Goal: Information Seeking & Learning: Learn about a topic

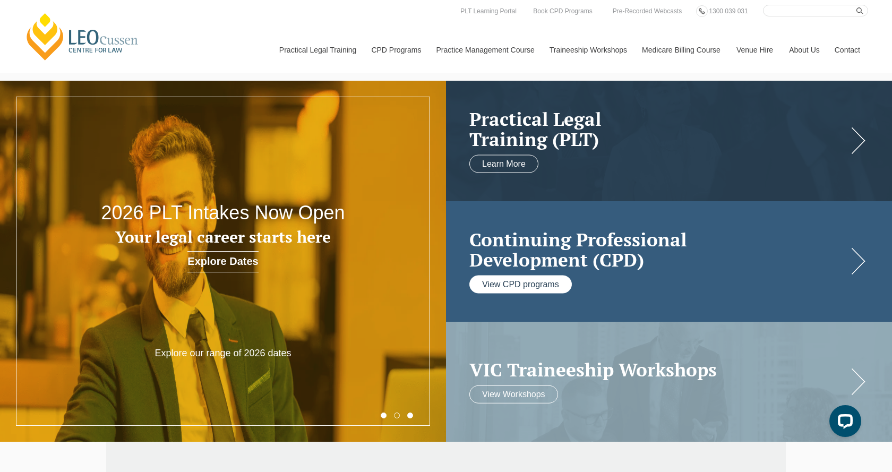
click at [517, 287] on link "View CPD programs" at bounding box center [521, 284] width 103 height 18
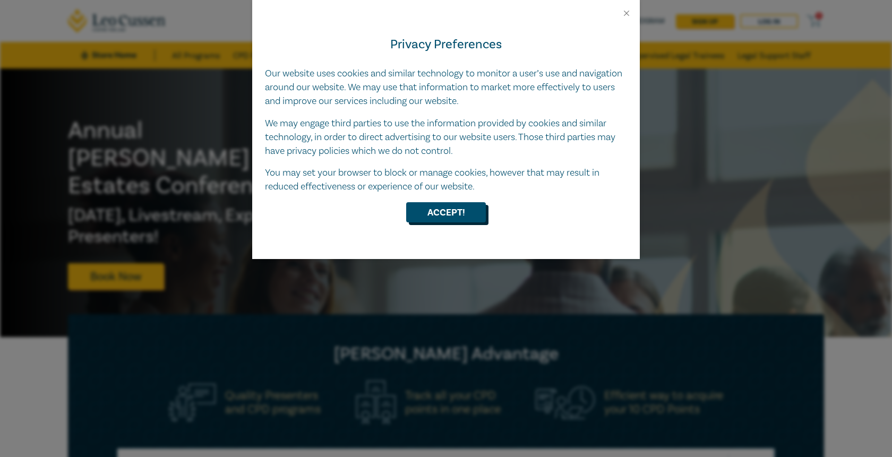
click at [441, 204] on button "Accept!" at bounding box center [446, 212] width 80 height 20
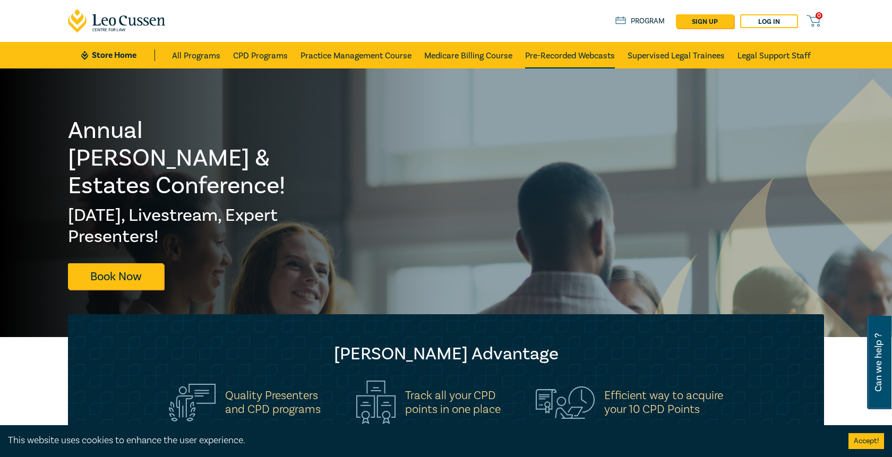
click at [561, 50] on link "Pre-Recorded Webcasts" at bounding box center [570, 55] width 90 height 27
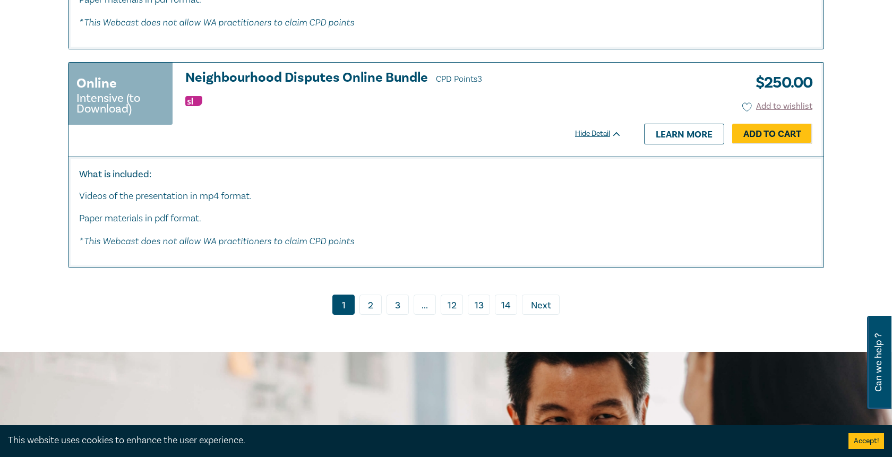
scroll to position [5460, 0]
click at [370, 295] on link "2" at bounding box center [371, 305] width 22 height 20
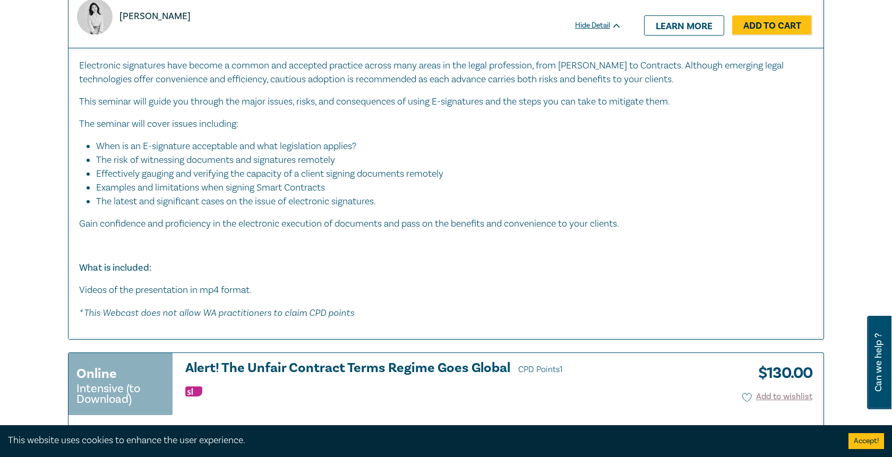
scroll to position [498, 0]
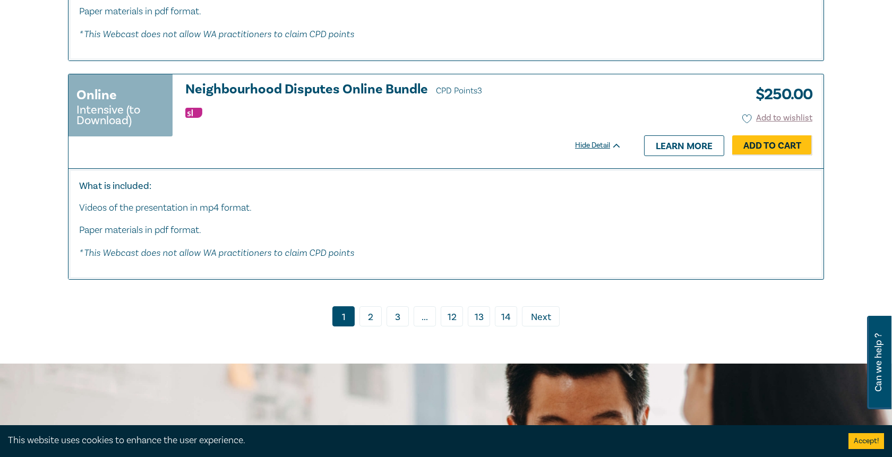
scroll to position [5459, 0]
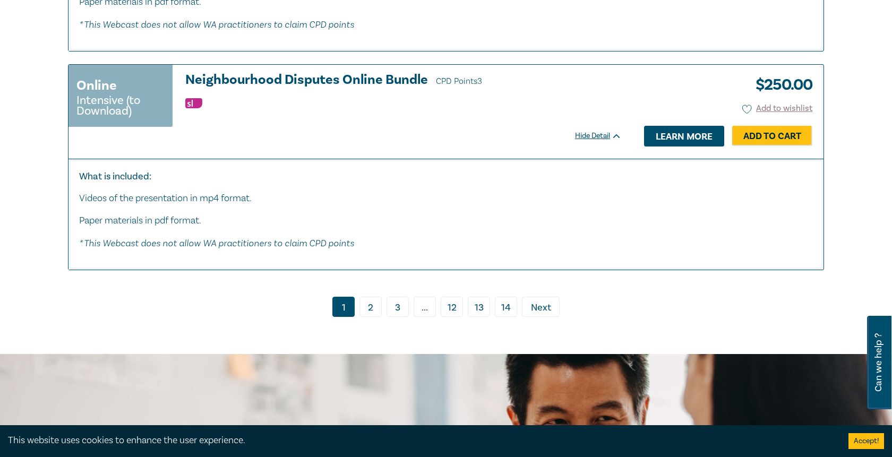
click at [666, 126] on link "Learn more" at bounding box center [684, 136] width 80 height 20
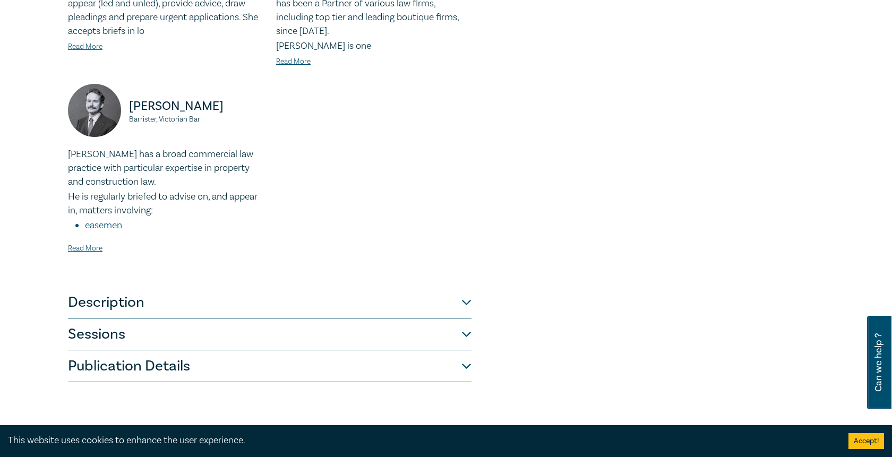
scroll to position [401, 0]
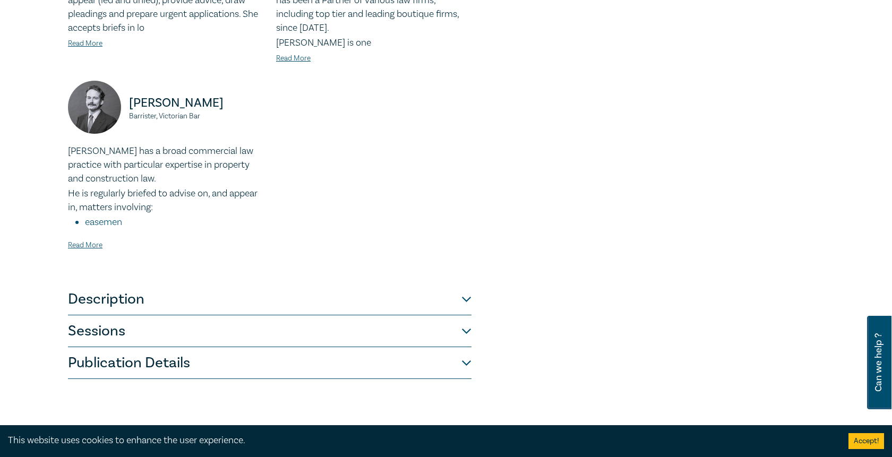
click at [464, 318] on button "Sessions" at bounding box center [270, 332] width 404 height 32
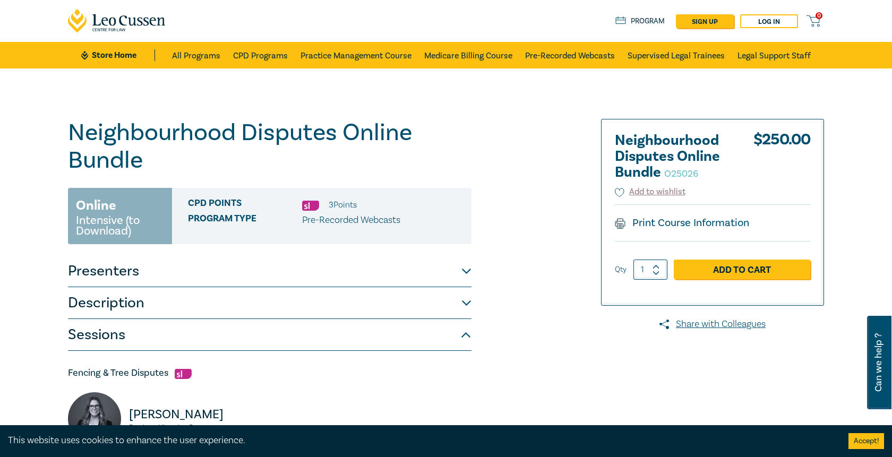
scroll to position [0, 0]
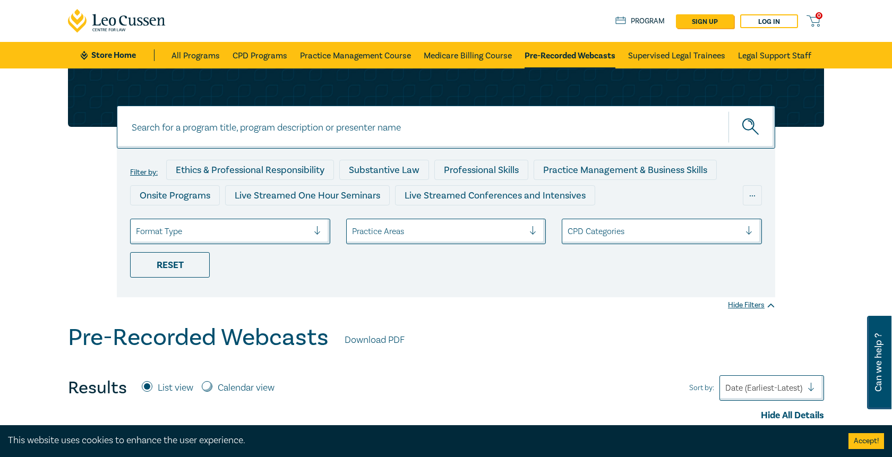
click at [370, 238] on div at bounding box center [438, 232] width 173 height 14
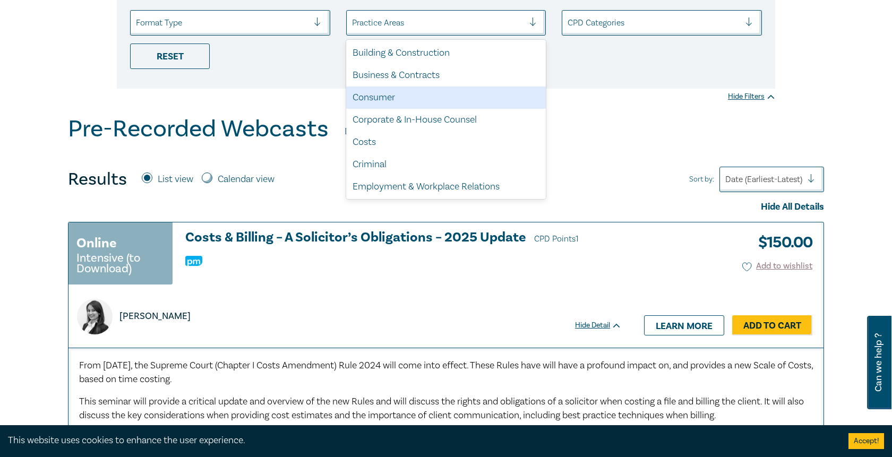
scroll to position [209, 0]
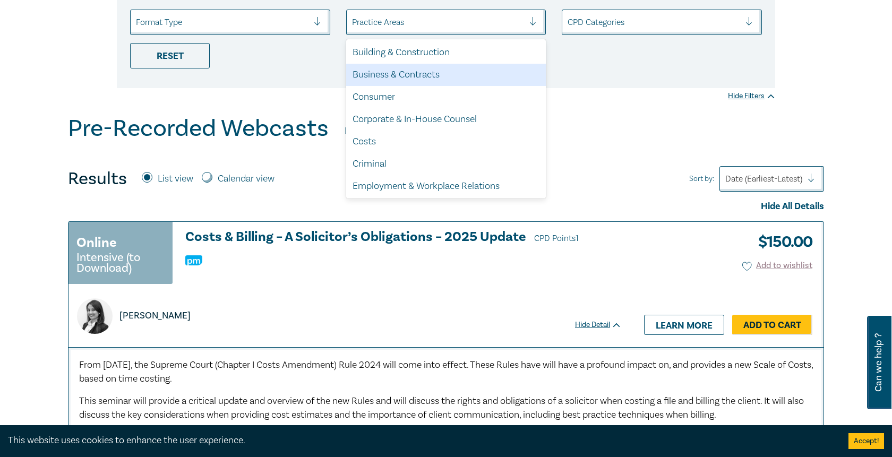
click at [600, 18] on div "CPD Categories" at bounding box center [654, 22] width 173 height 12
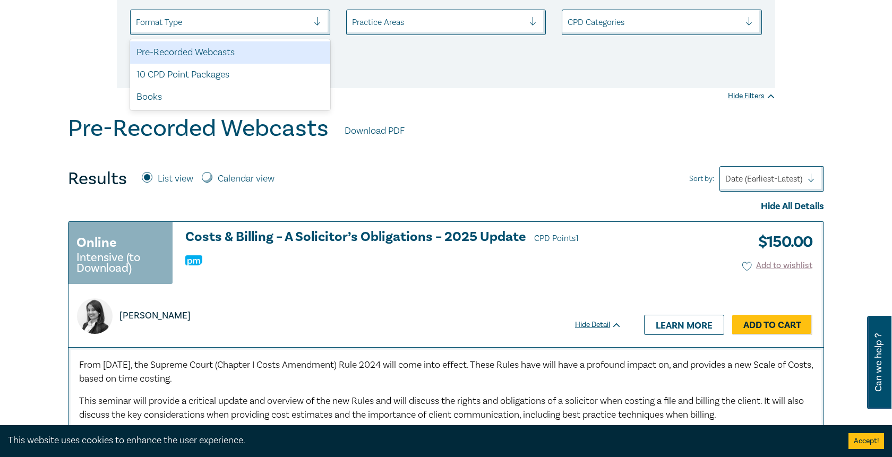
click at [278, 30] on div "Format Type" at bounding box center [222, 22] width 183 height 18
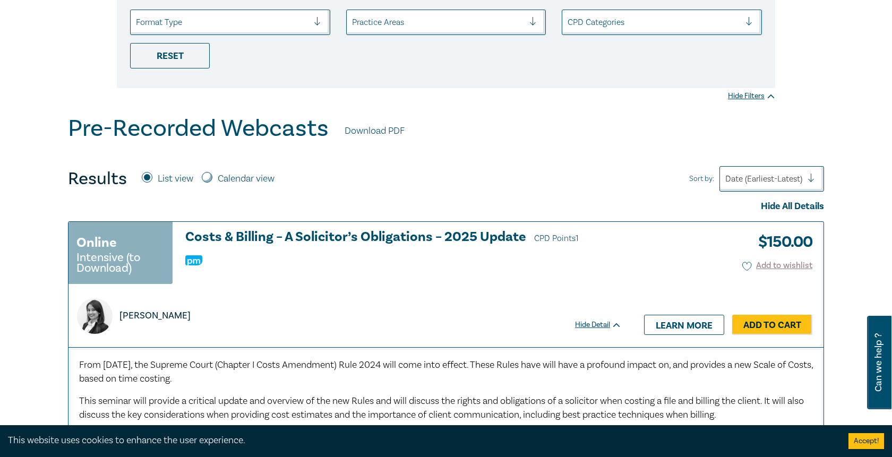
click at [416, 24] on div at bounding box center [438, 22] width 173 height 14
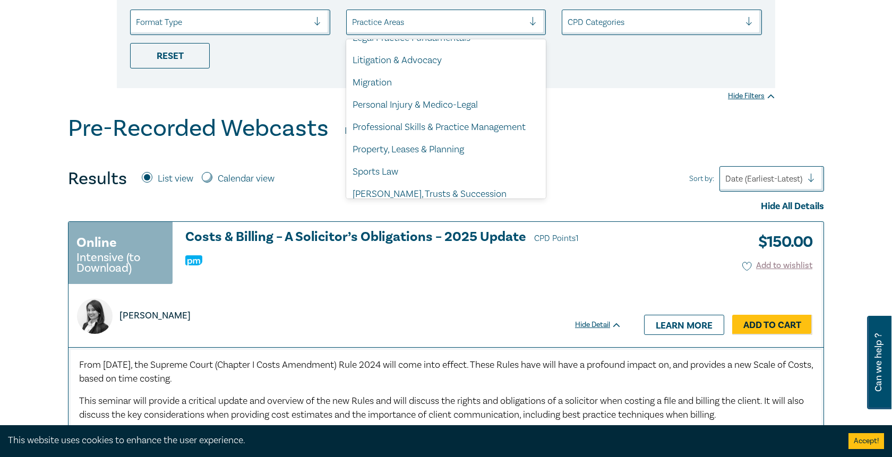
scroll to position [302, 0]
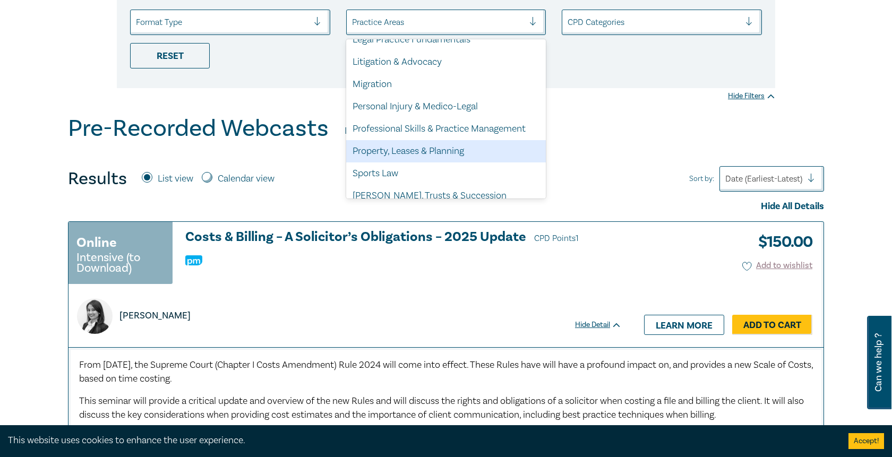
click at [429, 142] on div "Property, Leases & Planning" at bounding box center [446, 151] width 200 height 22
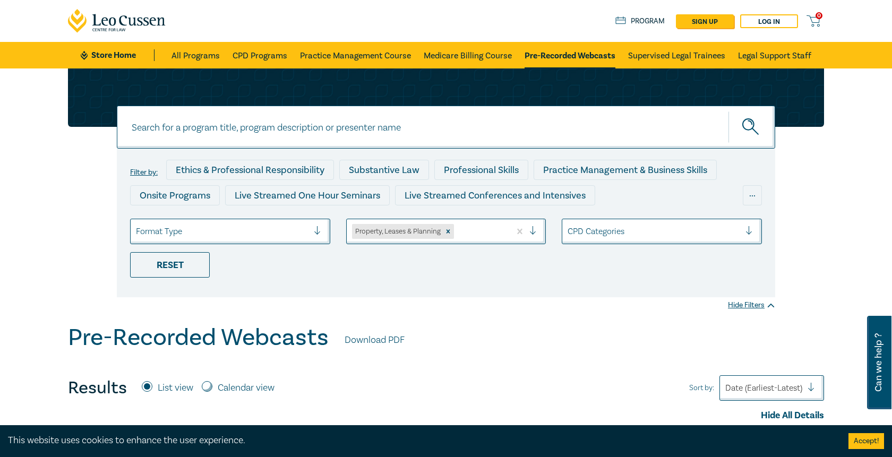
click at [462, 294] on div "Filter by: Ethics & Professional Responsibility Substantive Law Professional Sk…" at bounding box center [446, 223] width 659 height 149
click at [751, 130] on circle "submit" at bounding box center [748, 124] width 11 height 11
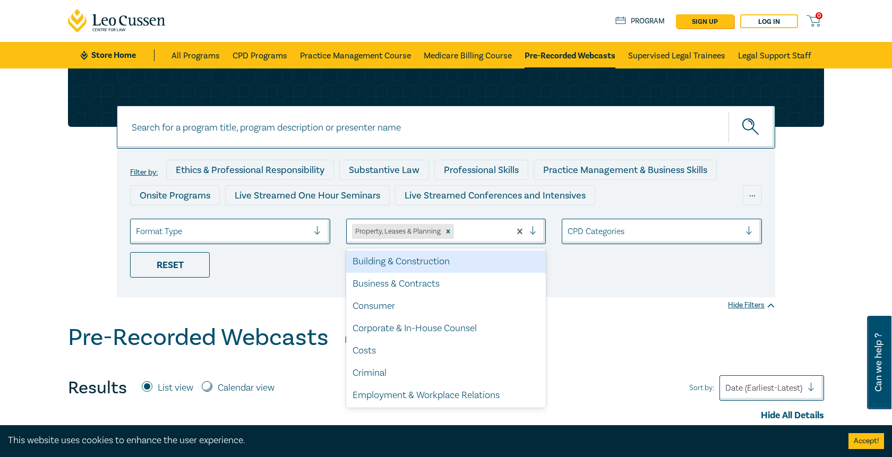
click at [495, 230] on div at bounding box center [480, 232] width 49 height 14
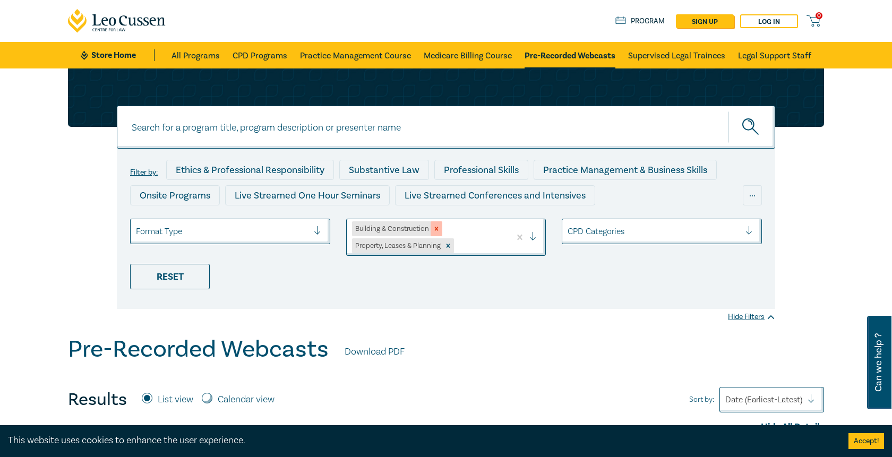
click at [441, 226] on div "Remove Building & Construction" at bounding box center [437, 228] width 12 height 15
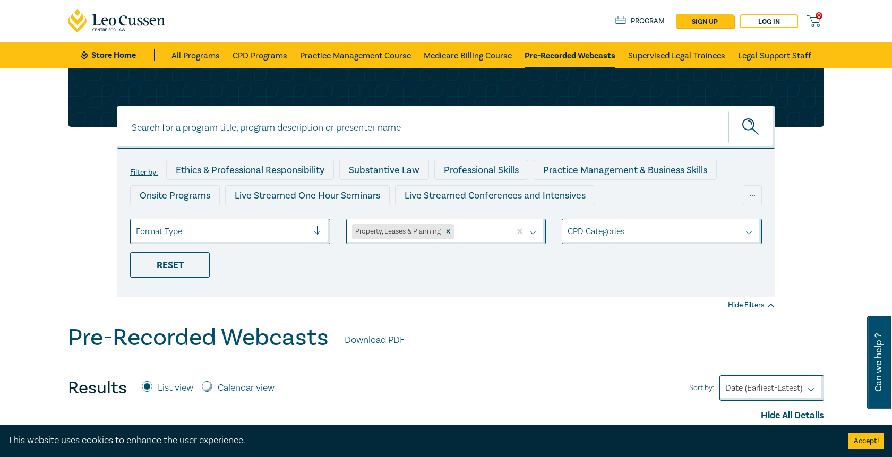
click at [441, 226] on div "Property, Leases & Planning" at bounding box center [397, 231] width 90 height 15
click at [314, 280] on div "Filter by: Ethics & Professional Responsibility Substantive Law Professional Sk…" at bounding box center [446, 223] width 659 height 149
click at [182, 270] on div "Reset" at bounding box center [170, 264] width 80 height 25
click at [422, 231] on div at bounding box center [438, 232] width 173 height 14
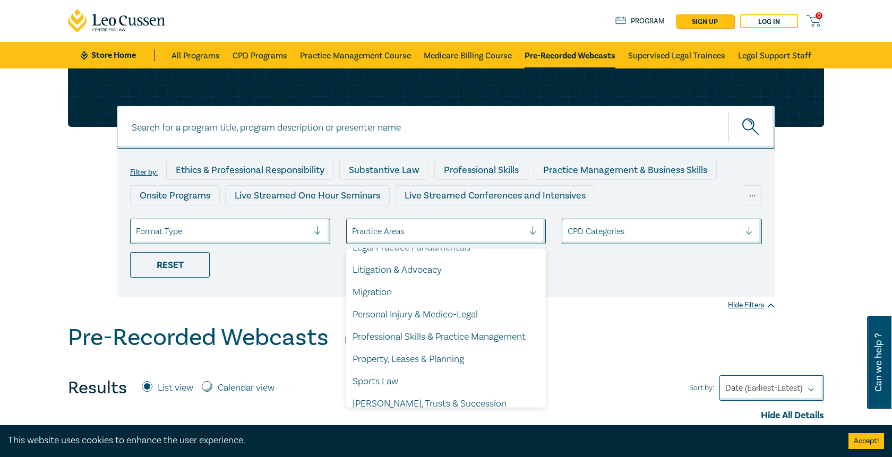
scroll to position [302, 0]
click at [387, 353] on div "Property, Leases & Planning" at bounding box center [446, 361] width 200 height 22
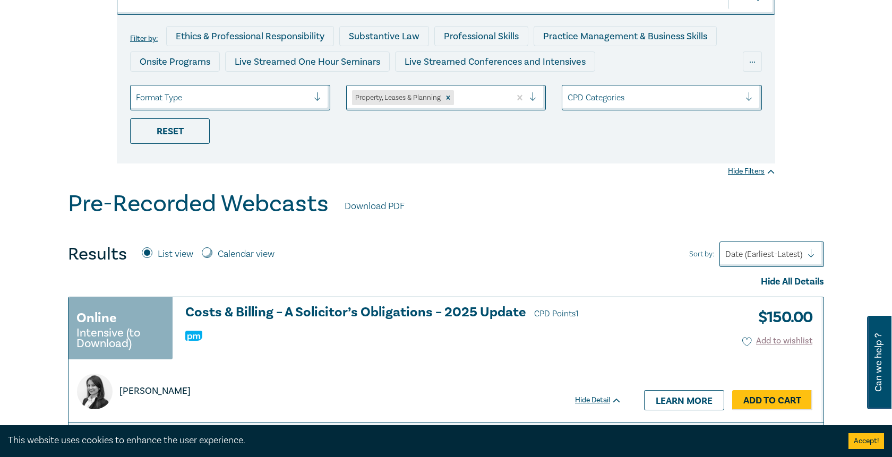
scroll to position [137, 0]
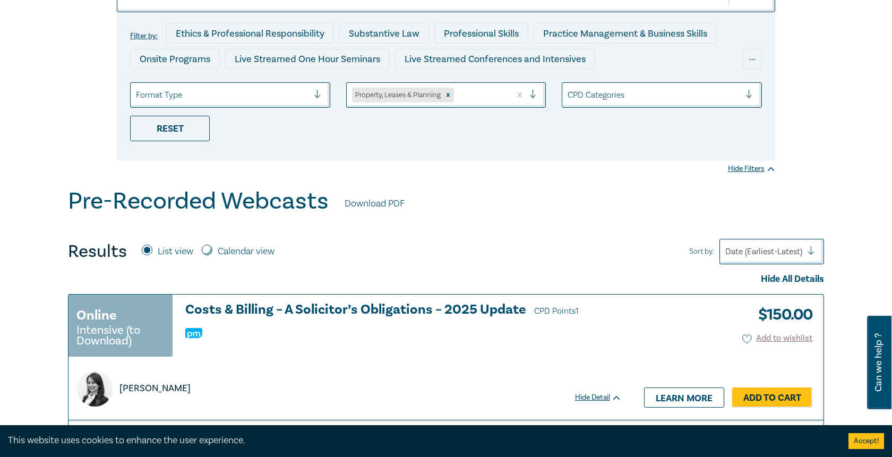
click at [213, 250] on div "Calendar view" at bounding box center [238, 252] width 73 height 14
click at [204, 253] on input "Calendar view" at bounding box center [207, 250] width 11 height 11
radio input "true"
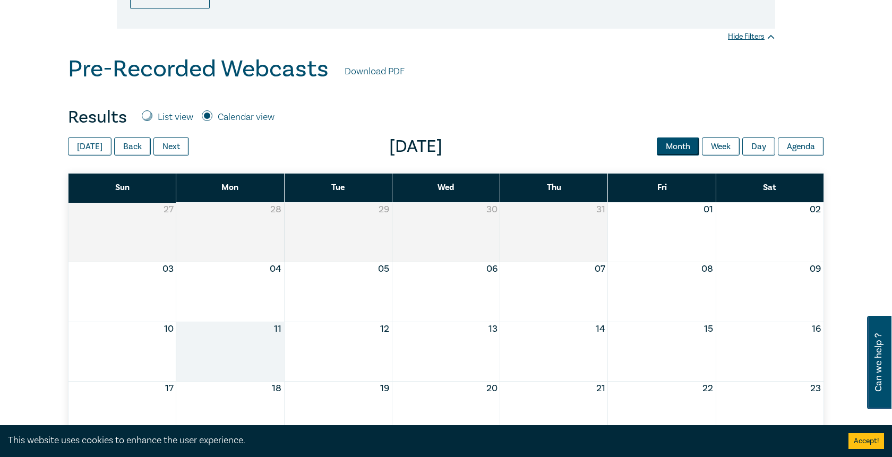
scroll to position [250, 0]
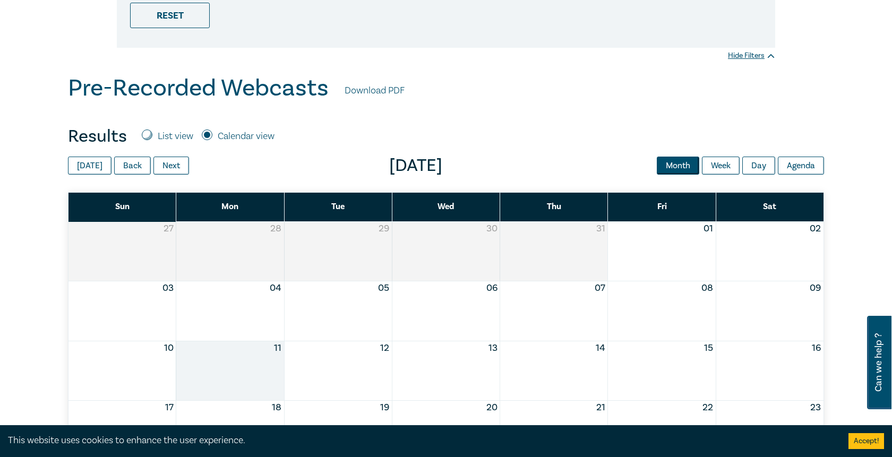
click at [146, 140] on div "List view" at bounding box center [168, 137] width 52 height 14
click at [147, 133] on input "List view" at bounding box center [147, 135] width 11 height 11
radio input "true"
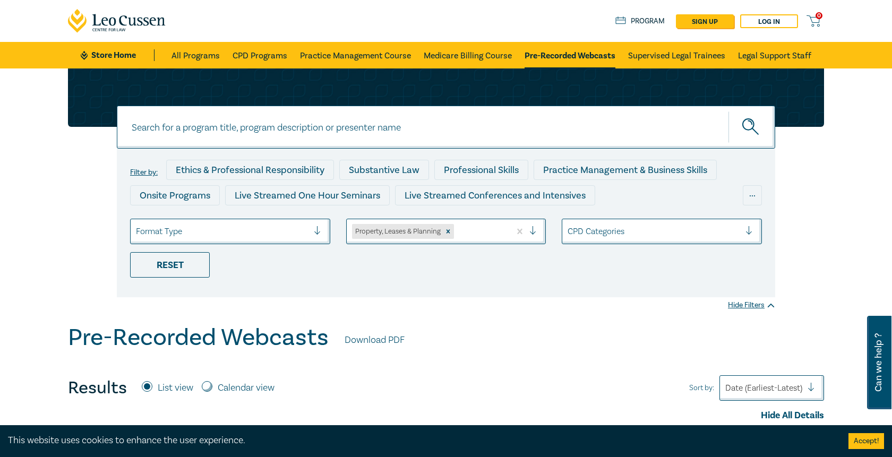
scroll to position [0, 0]
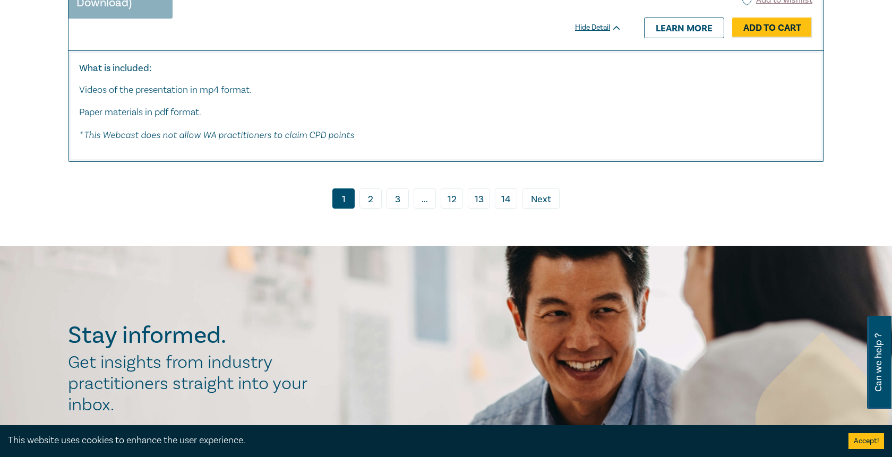
scroll to position [5559, 0]
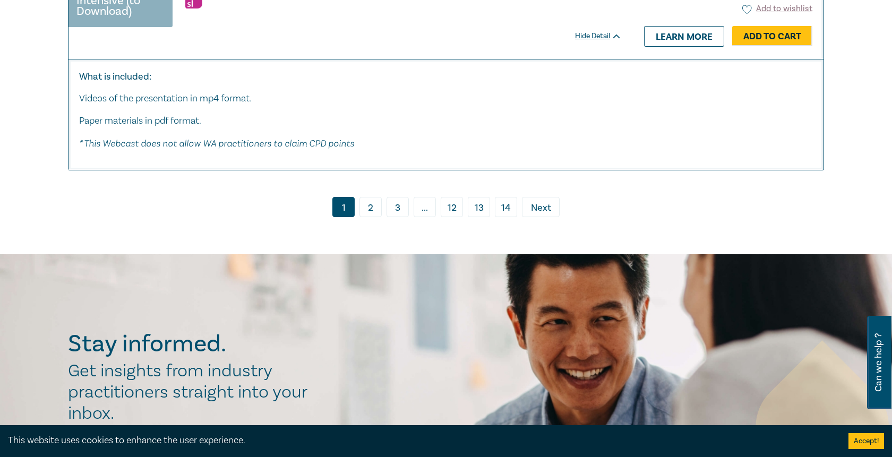
click at [372, 197] on link "2" at bounding box center [371, 207] width 22 height 20
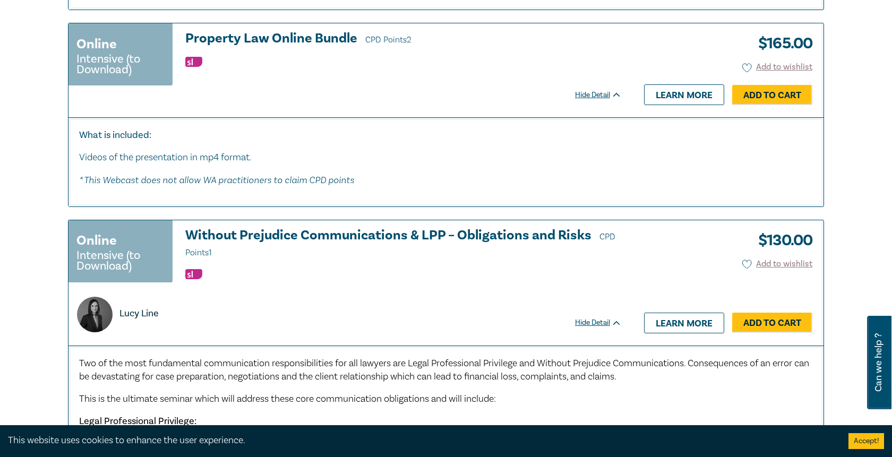
scroll to position [1315, 0]
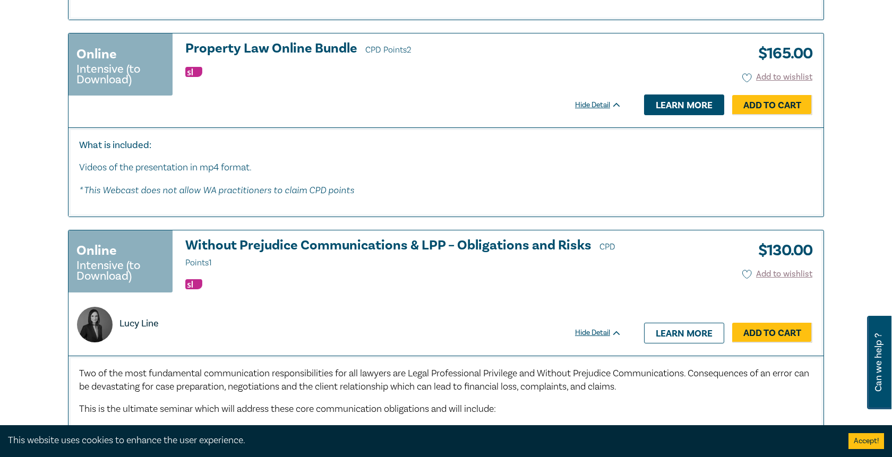
click at [686, 99] on link "Learn more" at bounding box center [684, 105] width 80 height 20
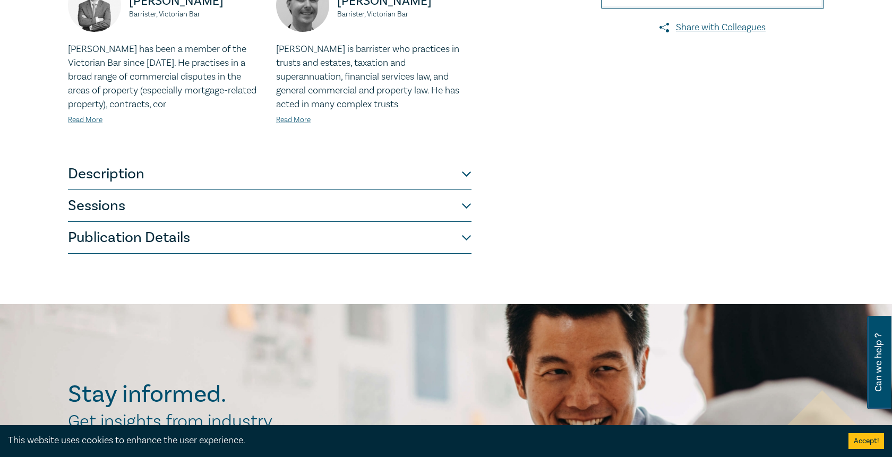
scroll to position [296, 0]
click at [469, 204] on button "Sessions" at bounding box center [270, 207] width 404 height 32
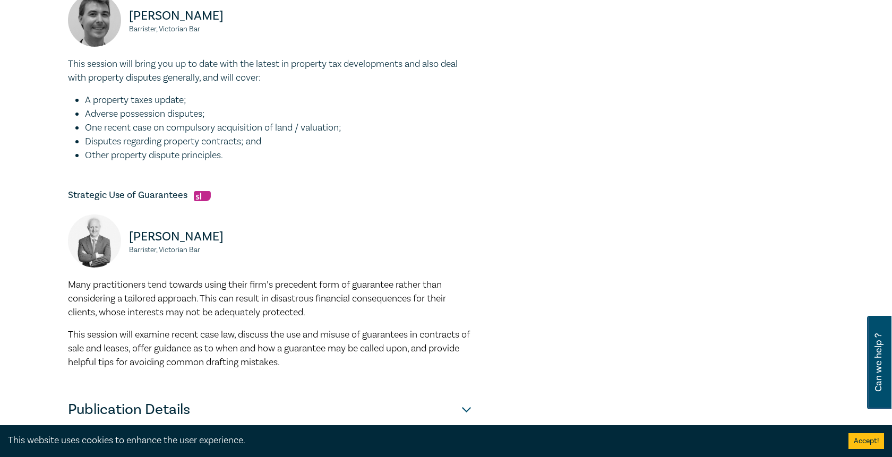
scroll to position [377, 0]
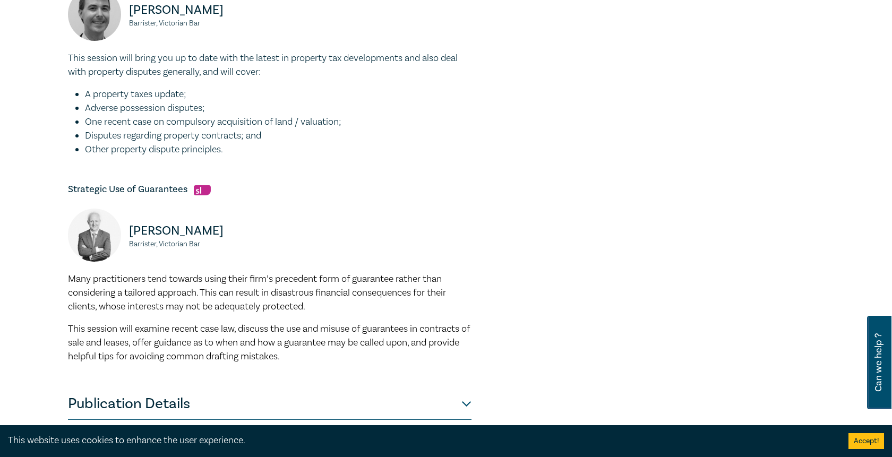
click at [269, 294] on span "Many practitioners tend towards using their firm’s precedent form of guarantee …" at bounding box center [257, 293] width 378 height 40
click at [301, 340] on span "This session will examine recent case law, discuss the use and misuse of guaran…" at bounding box center [269, 343] width 402 height 40
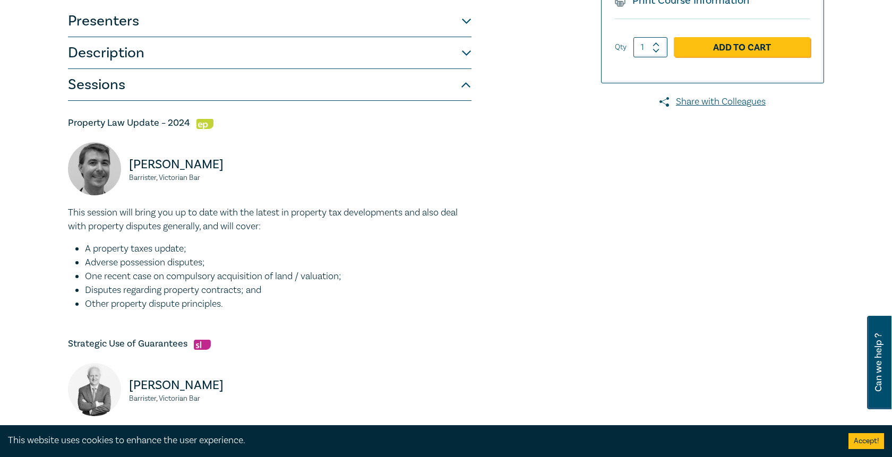
scroll to position [224, 0]
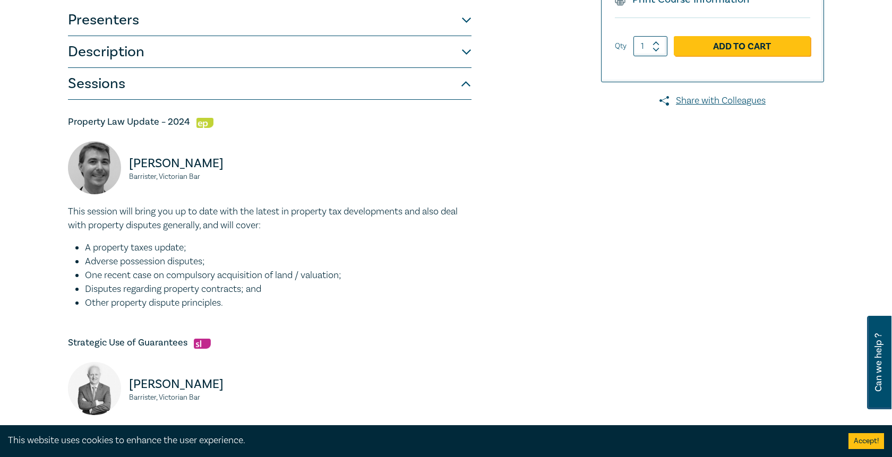
click at [324, 215] on p "This session will bring you up to date with the latest in property tax developm…" at bounding box center [270, 219] width 404 height 28
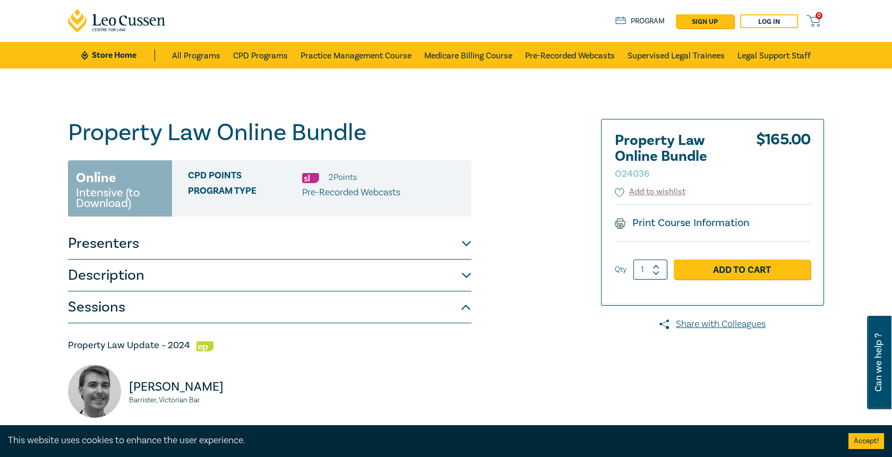
scroll to position [0, 0]
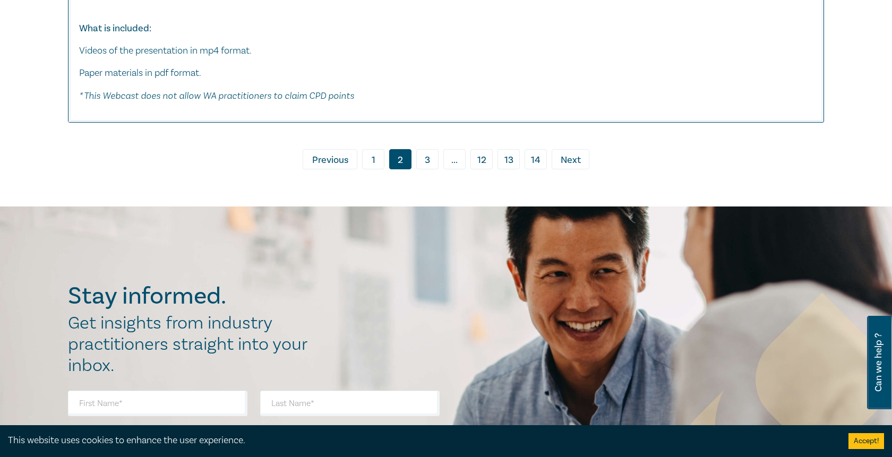
scroll to position [5167, 0]
click at [428, 150] on link "3" at bounding box center [427, 160] width 22 height 20
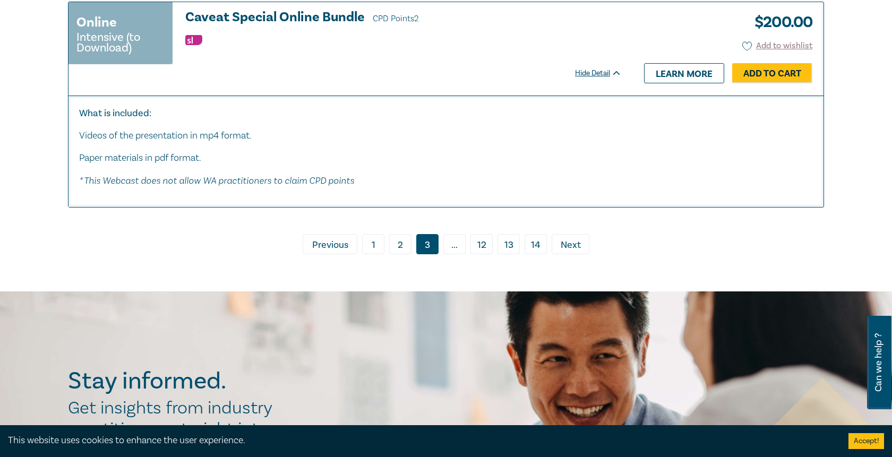
scroll to position [6262, 0]
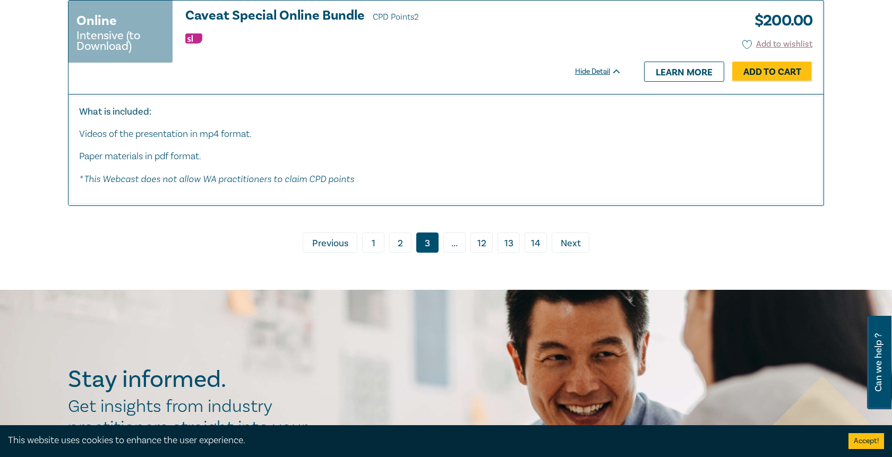
click at [459, 240] on span "..." at bounding box center [455, 243] width 22 height 20
click at [452, 244] on span "..." at bounding box center [455, 243] width 22 height 20
click at [566, 243] on span "Next" at bounding box center [571, 244] width 20 height 14
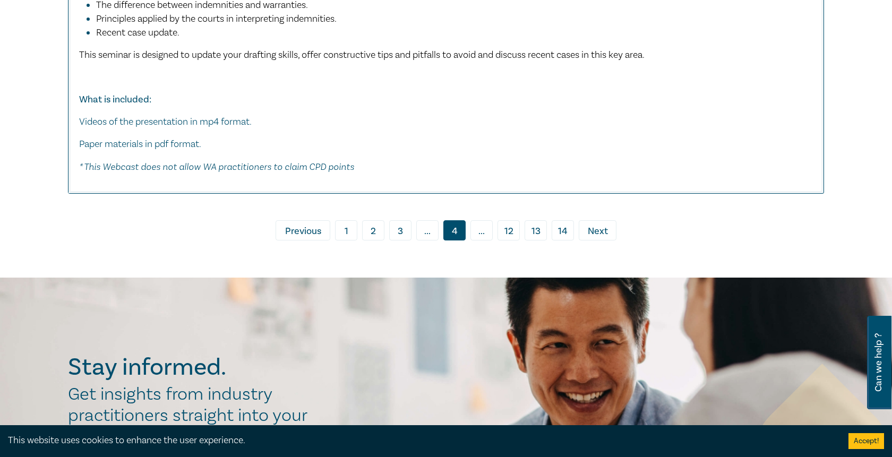
scroll to position [5375, 0]
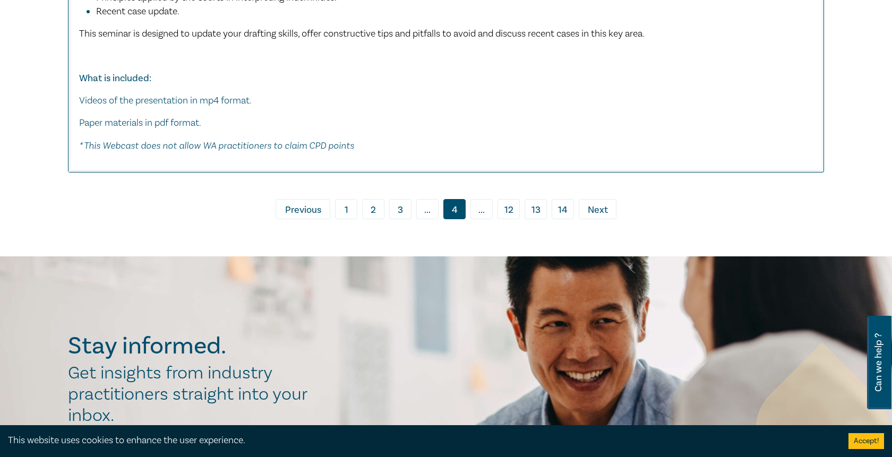
click at [597, 203] on span "Next" at bounding box center [598, 210] width 20 height 14
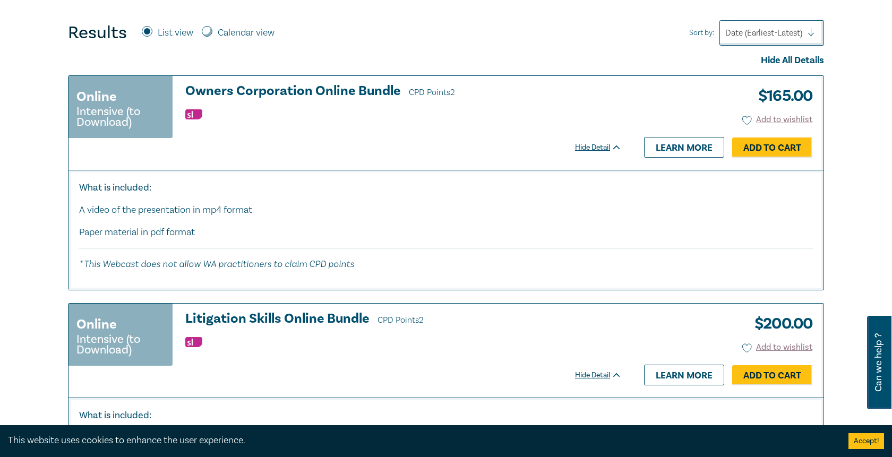
scroll to position [367, 0]
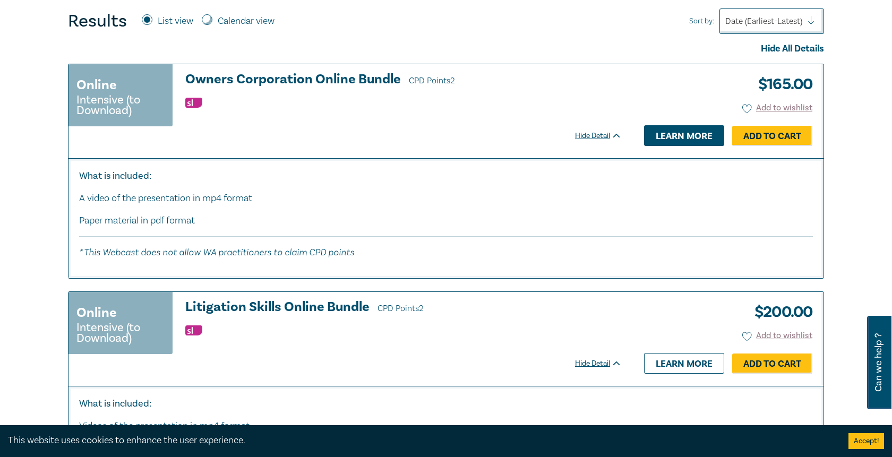
click at [670, 130] on link "Learn more" at bounding box center [684, 135] width 80 height 20
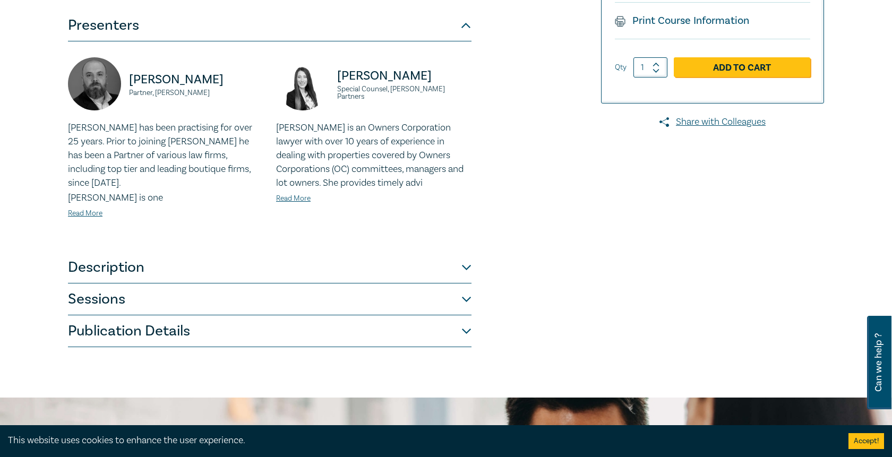
scroll to position [219, 0]
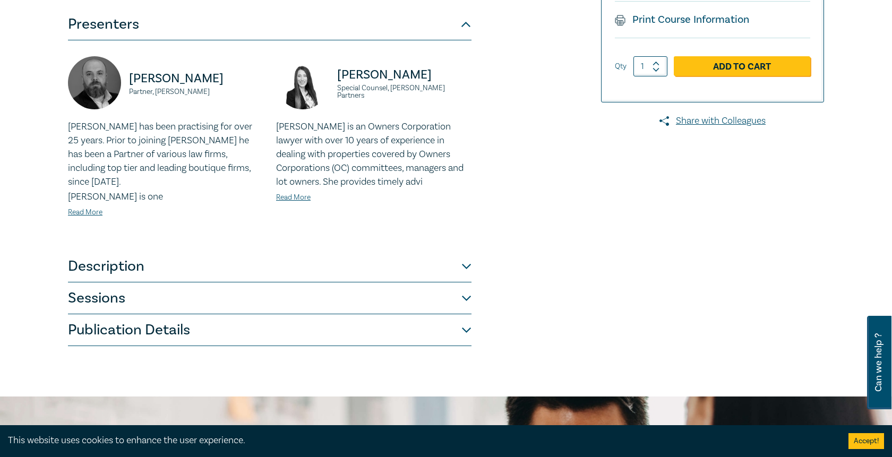
click at [461, 289] on button "Sessions" at bounding box center [270, 299] width 404 height 32
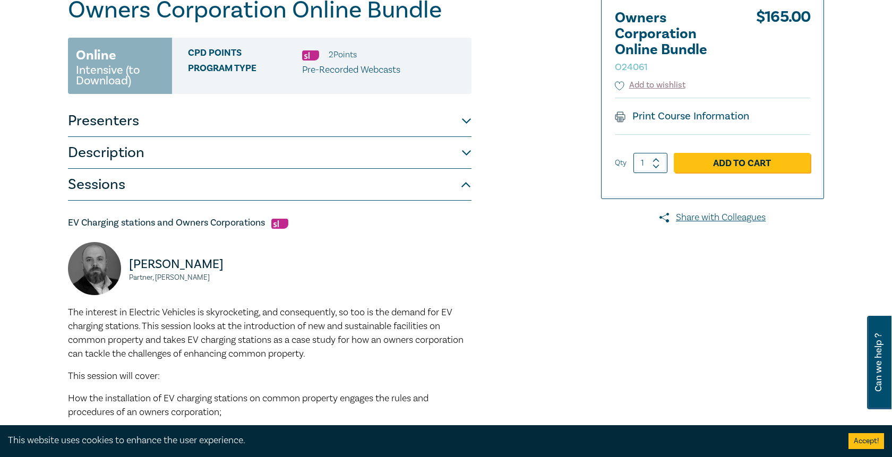
scroll to position [130, 0]
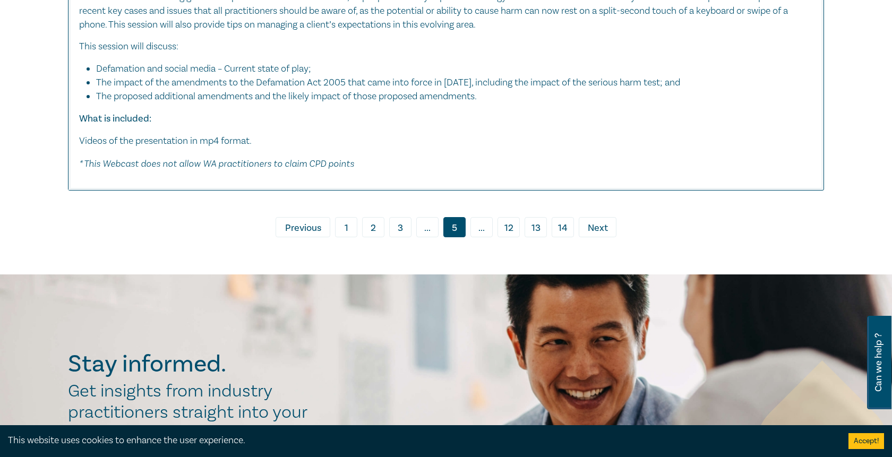
scroll to position [4555, 0]
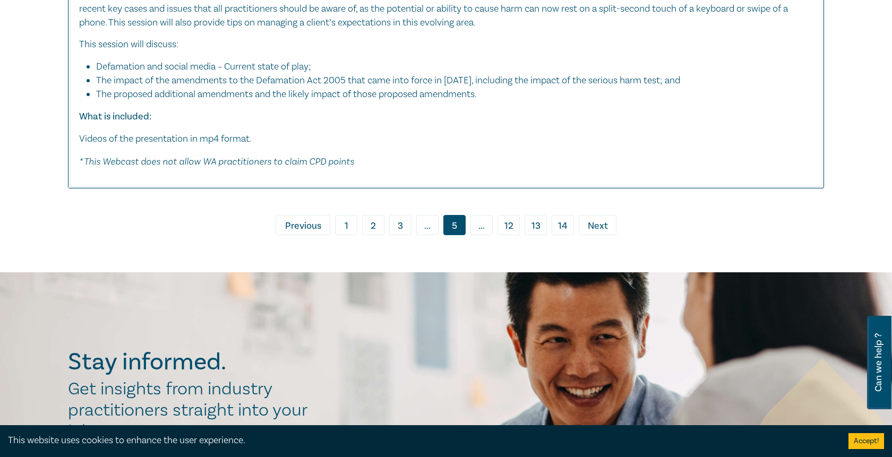
click at [603, 219] on span "Next" at bounding box center [598, 226] width 20 height 14
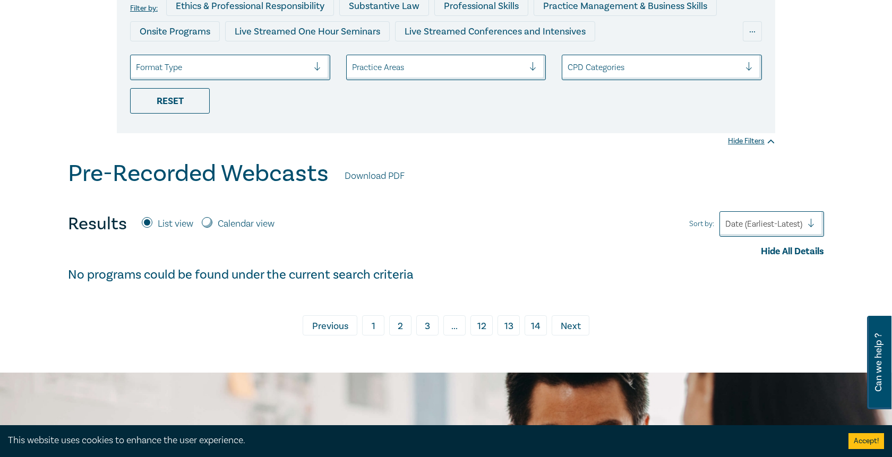
scroll to position [171, 0]
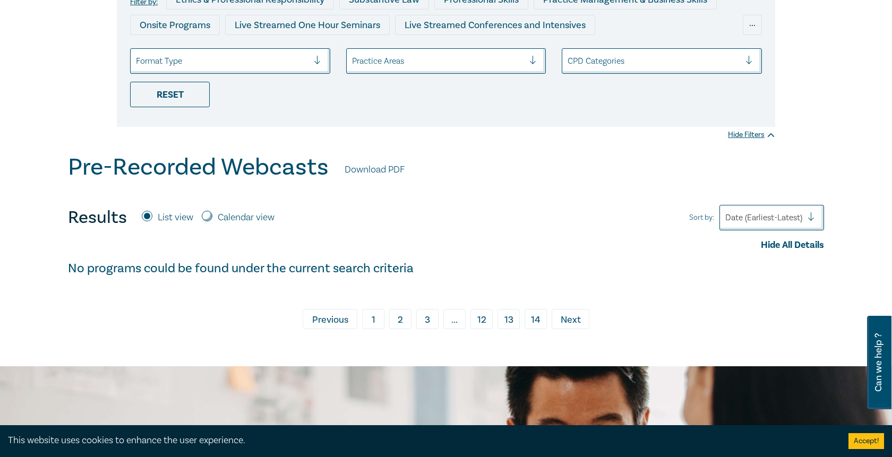
click at [459, 321] on span "..." at bounding box center [455, 319] width 22 height 20
click at [344, 319] on span "Previous" at bounding box center [330, 320] width 36 height 14
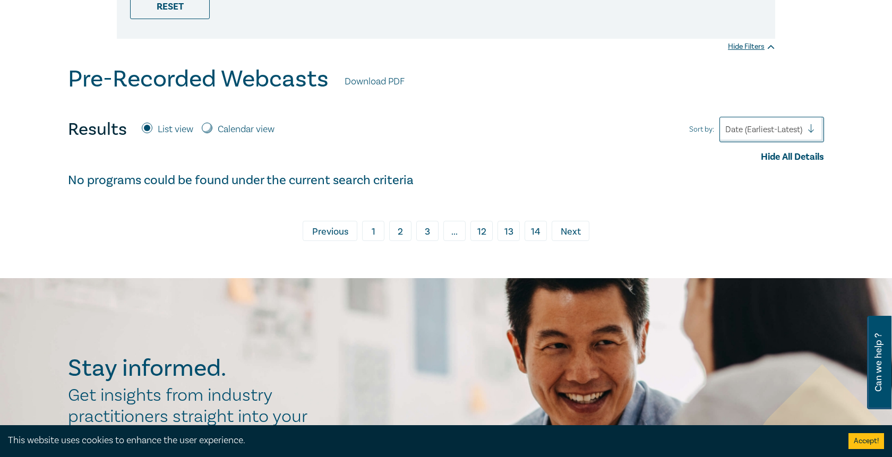
scroll to position [274, 0]
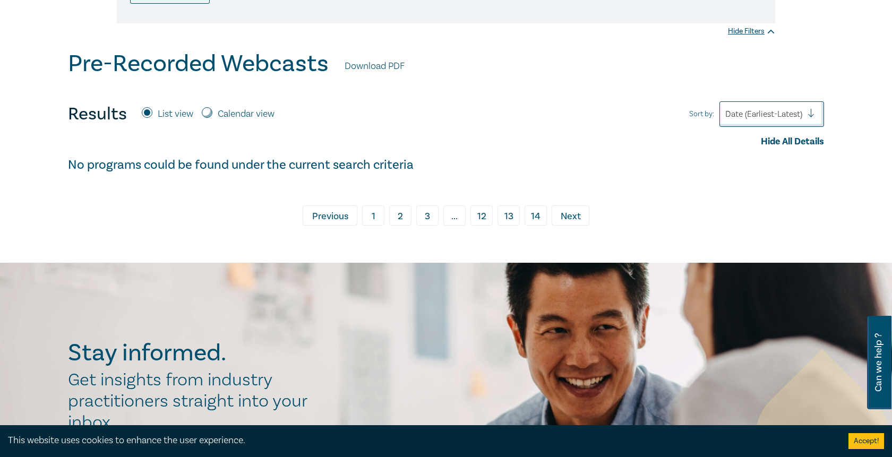
click at [429, 219] on link "3" at bounding box center [427, 216] width 22 height 20
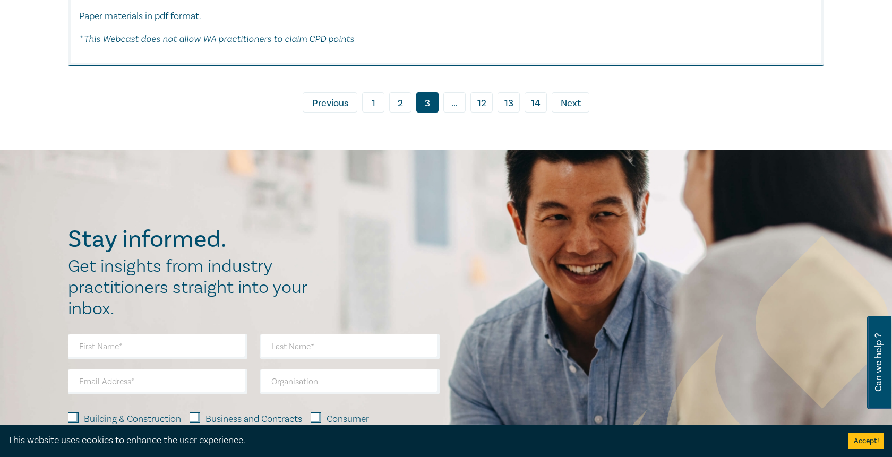
scroll to position [6402, 0]
click at [563, 98] on span "Next" at bounding box center [571, 104] width 20 height 14
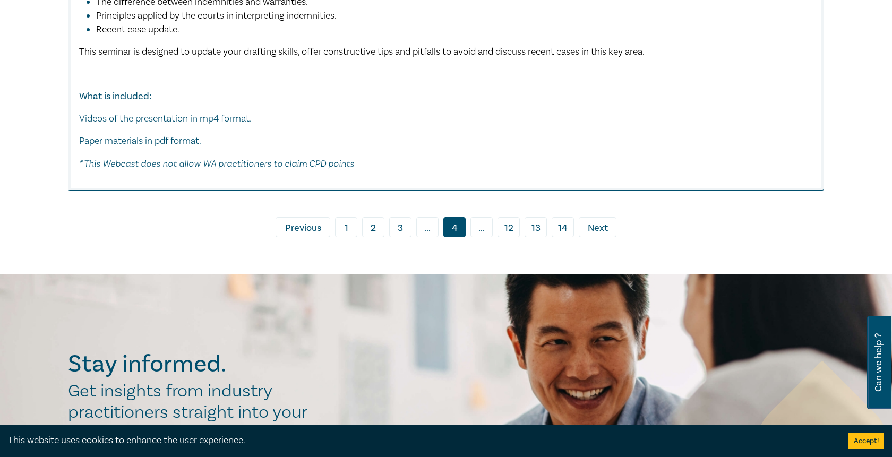
scroll to position [5354, 0]
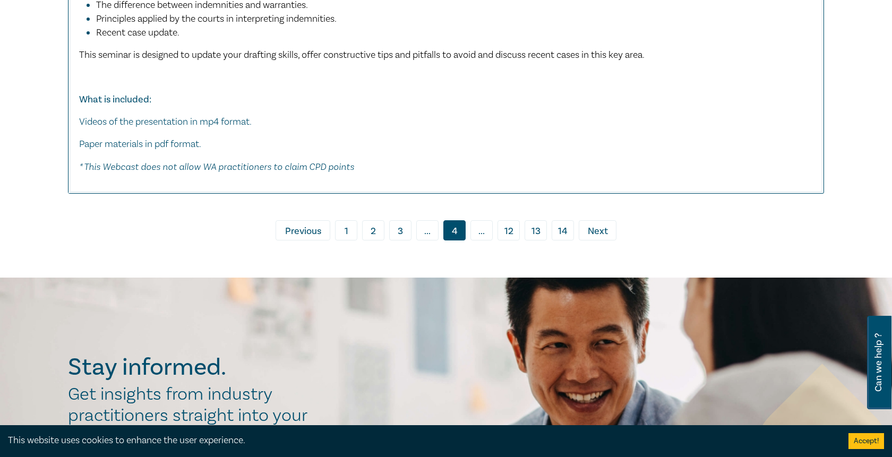
click at [591, 225] on span "Next" at bounding box center [598, 232] width 20 height 14
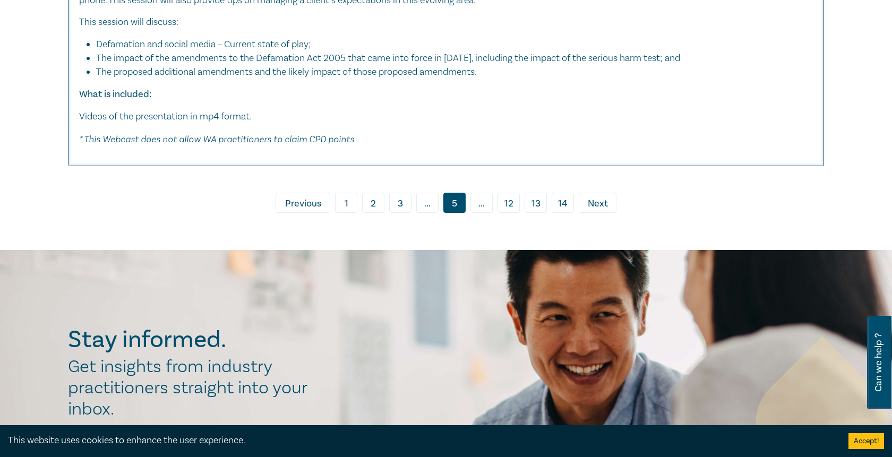
scroll to position [4571, 0]
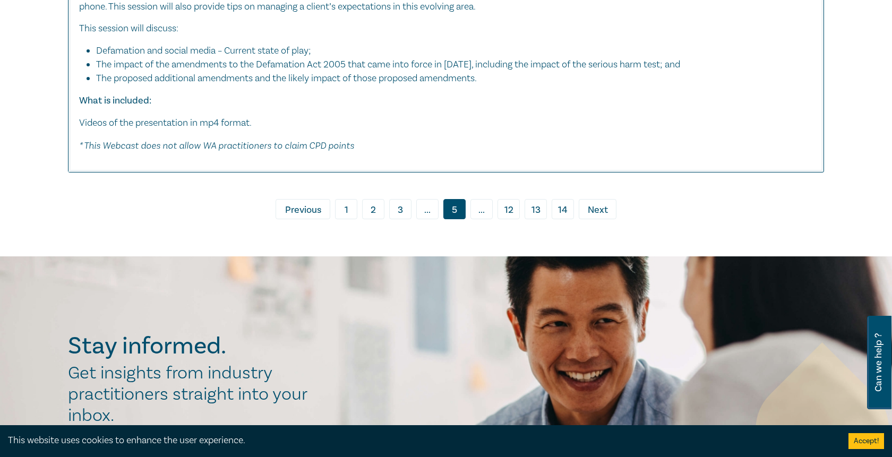
click at [590, 203] on span "Next" at bounding box center [598, 210] width 20 height 14
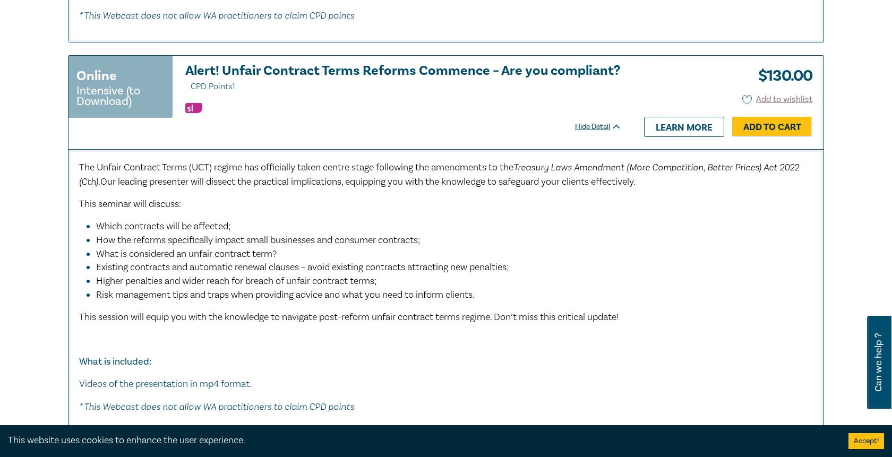
scroll to position [3735, 0]
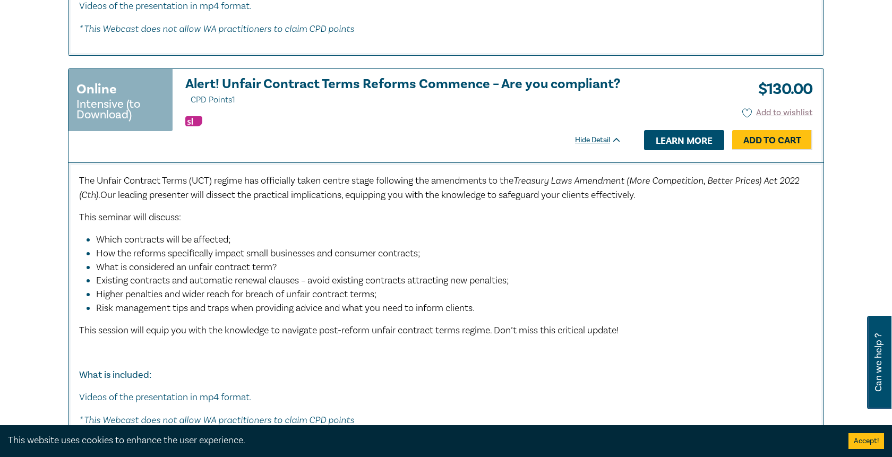
click at [678, 130] on link "Learn more" at bounding box center [684, 140] width 80 height 20
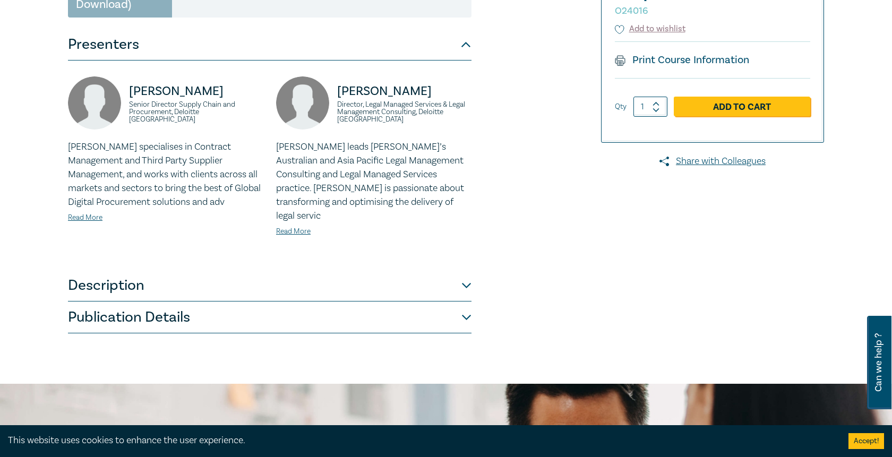
scroll to position [243, 0]
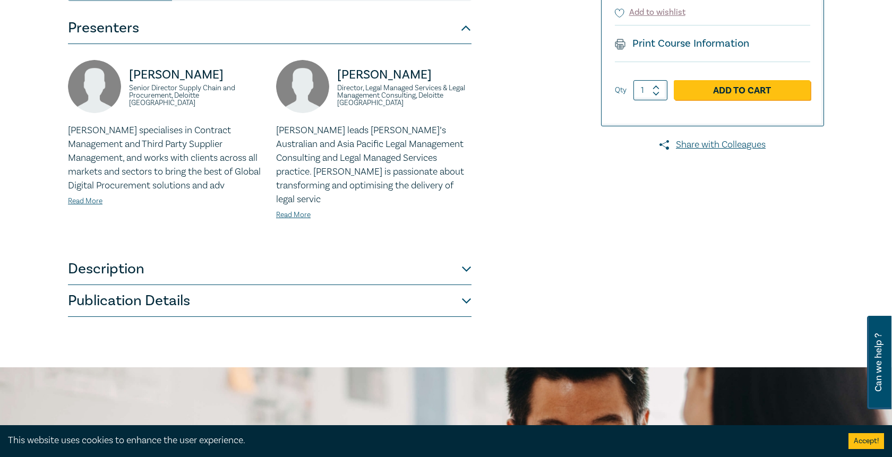
click at [468, 257] on button "Description" at bounding box center [270, 269] width 404 height 32
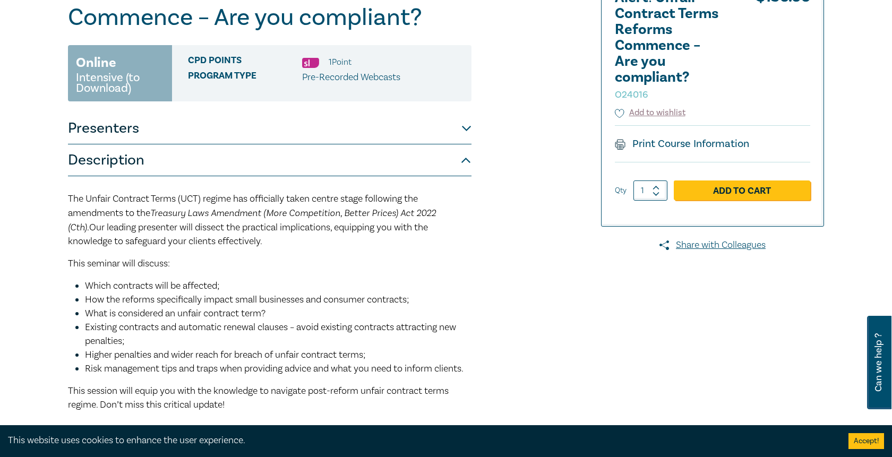
scroll to position [129, 0]
